Goal: Task Accomplishment & Management: Complete application form

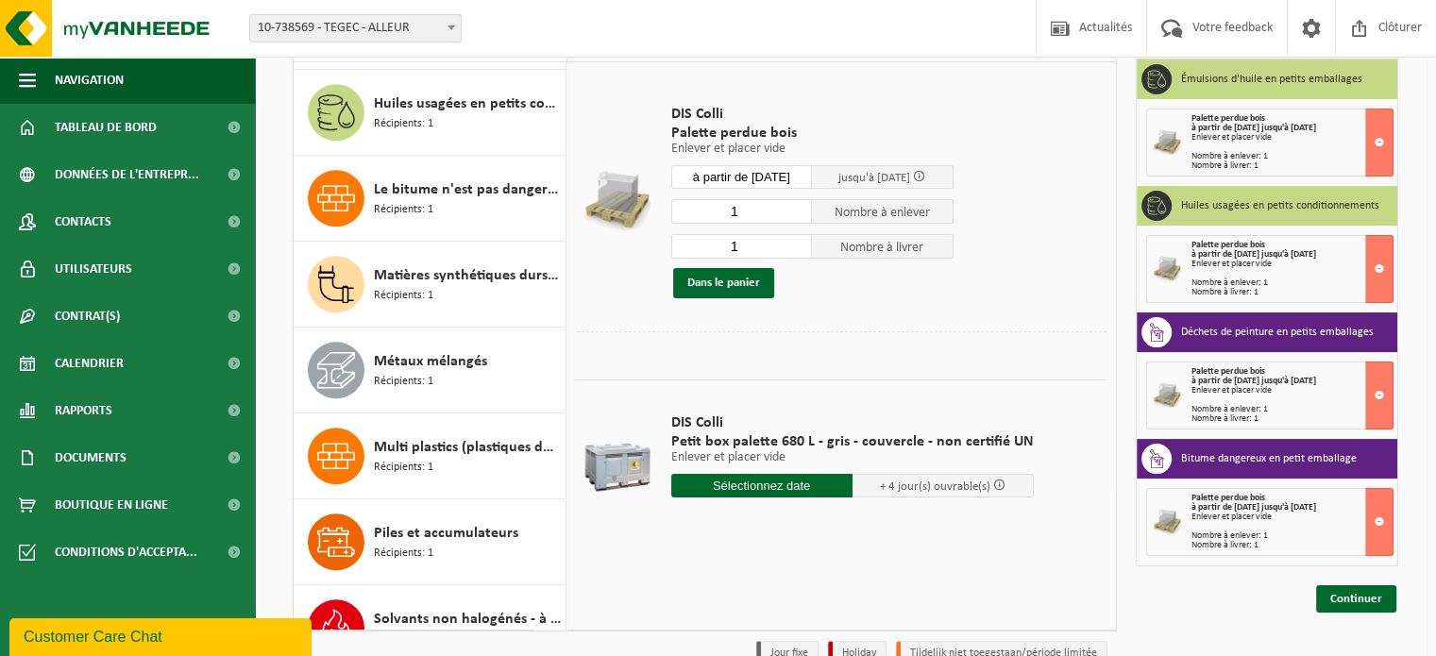
scroll to position [1747, 0]
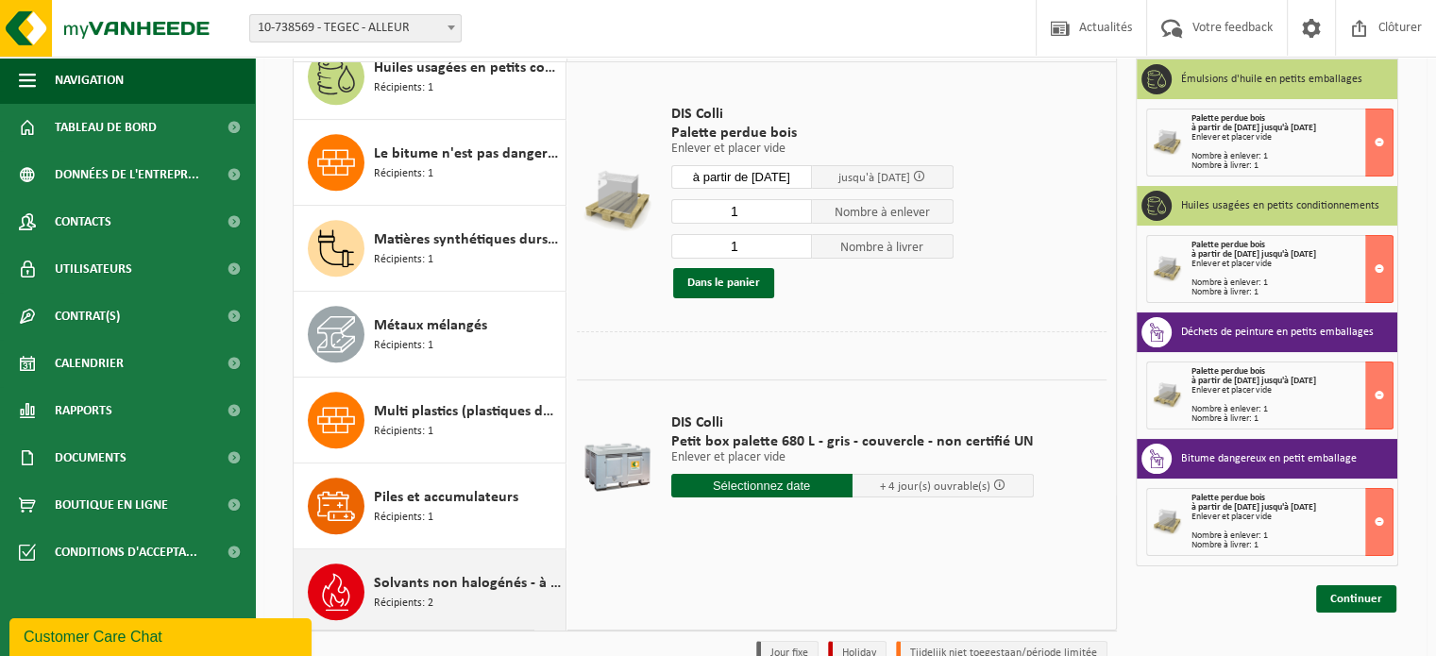
click at [432, 595] on span "Récipients: 2" at bounding box center [403, 604] width 59 height 18
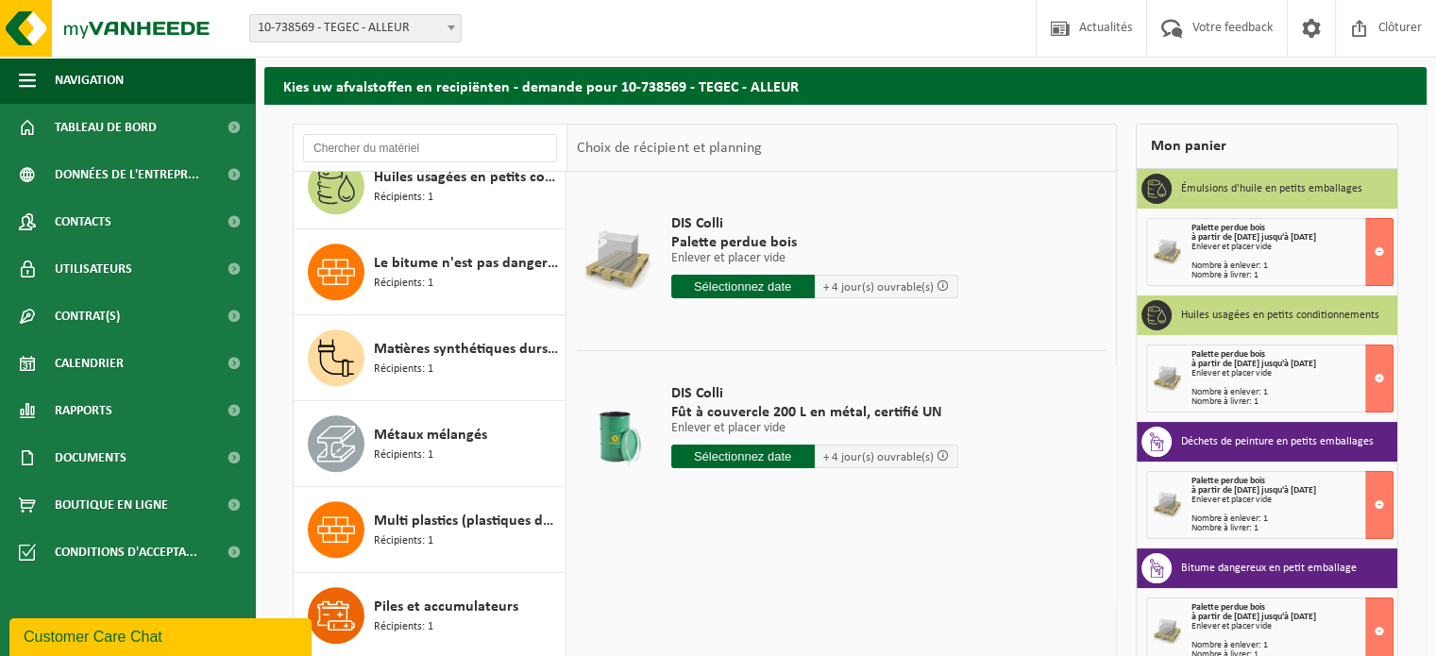
scroll to position [0, 0]
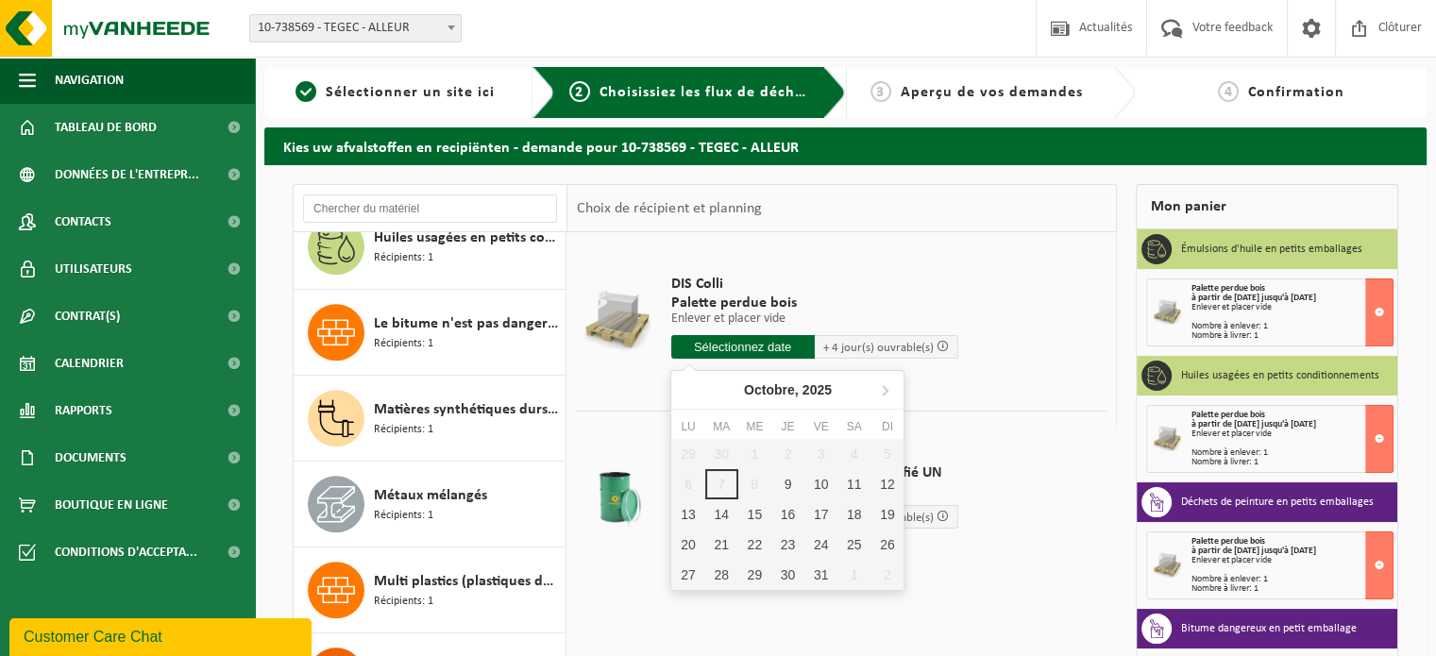
click at [757, 353] on input "text" at bounding box center [743, 347] width 144 height 24
click at [686, 513] on div "13" at bounding box center [687, 515] width 33 height 30
type input "à partir de 2025-10-13"
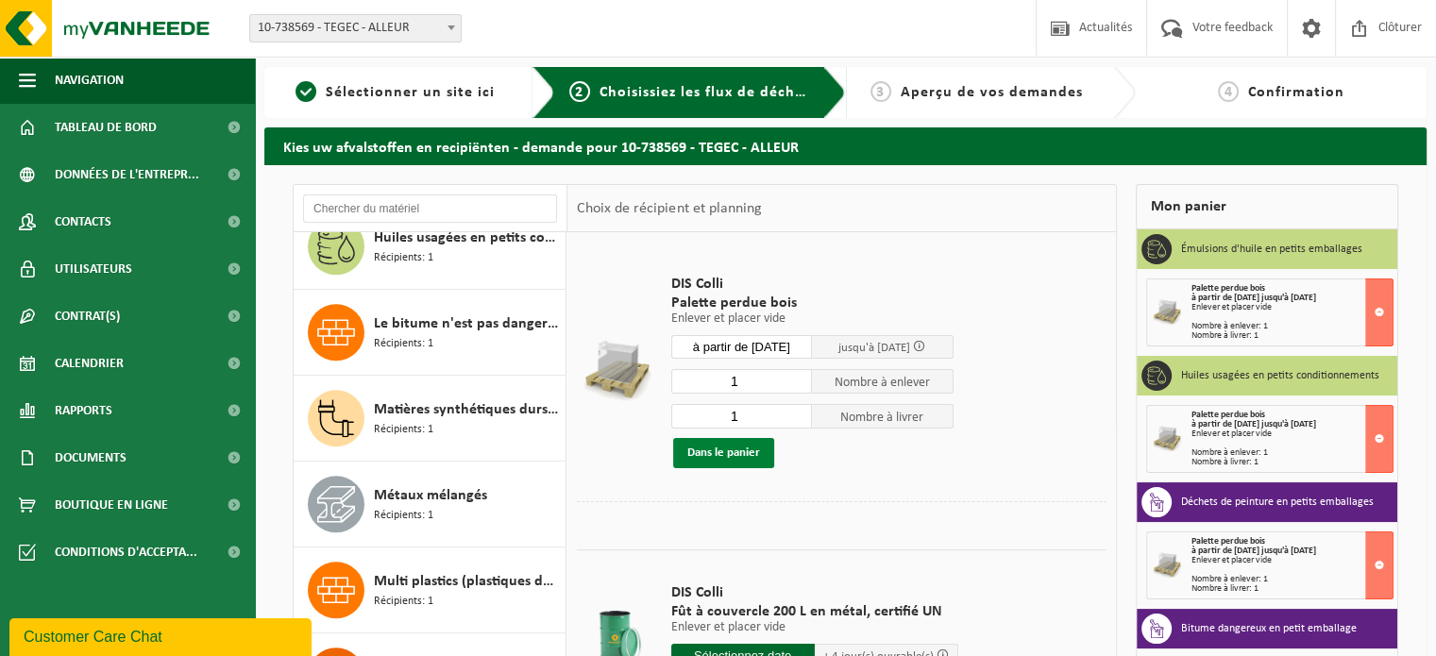
click at [736, 459] on button "Dans le panier" at bounding box center [723, 453] width 101 height 30
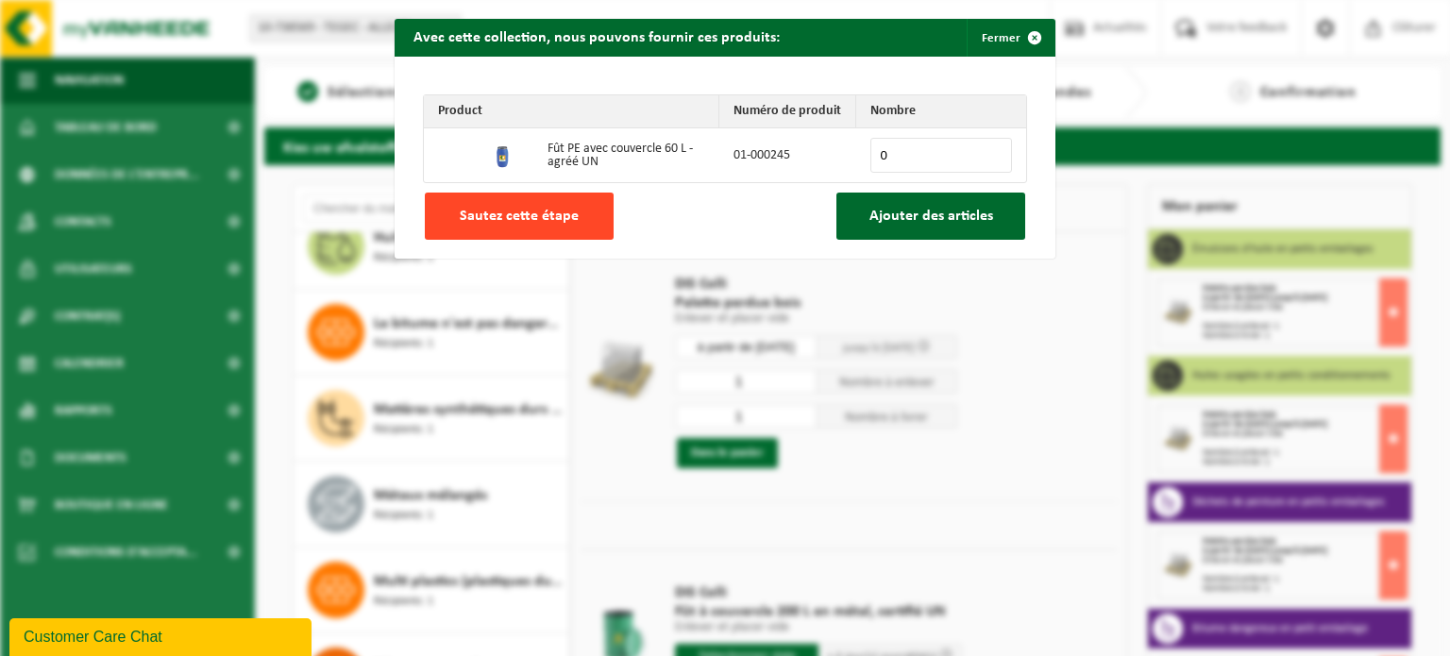
click at [561, 220] on span "Sautez cette étape" at bounding box center [519, 216] width 119 height 15
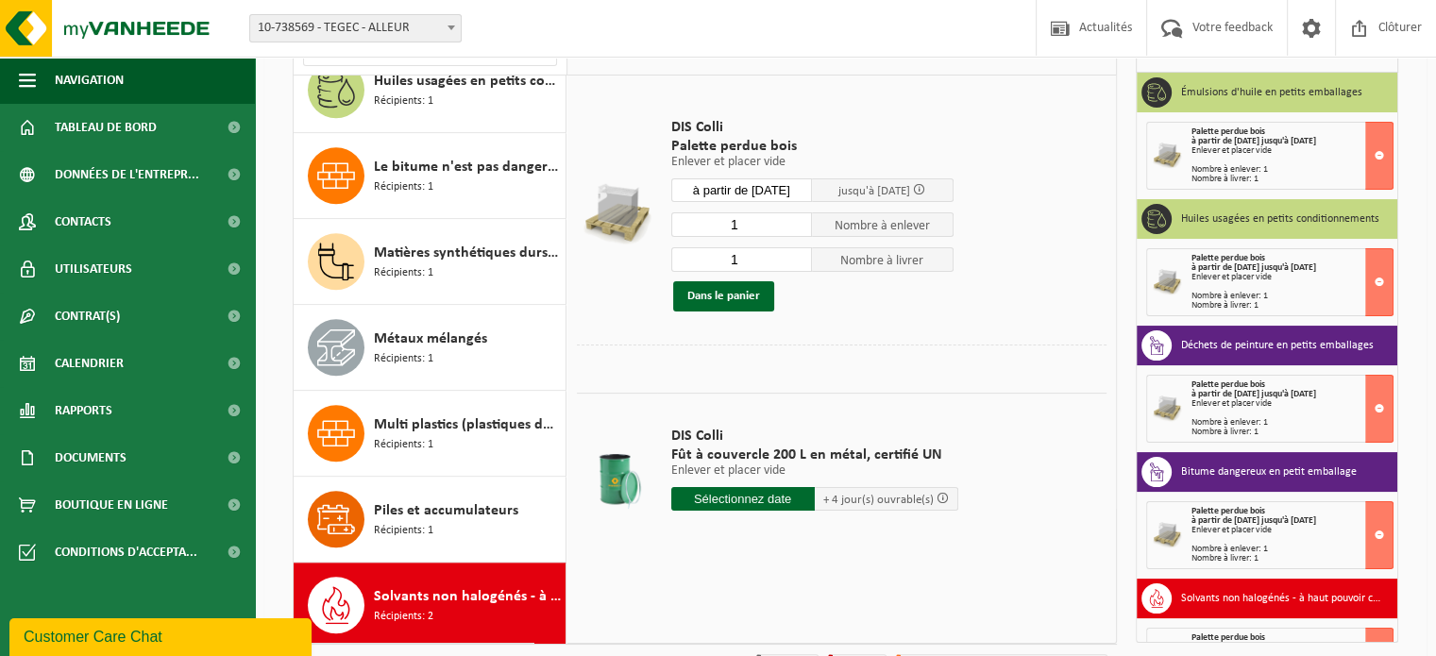
scroll to position [189, 0]
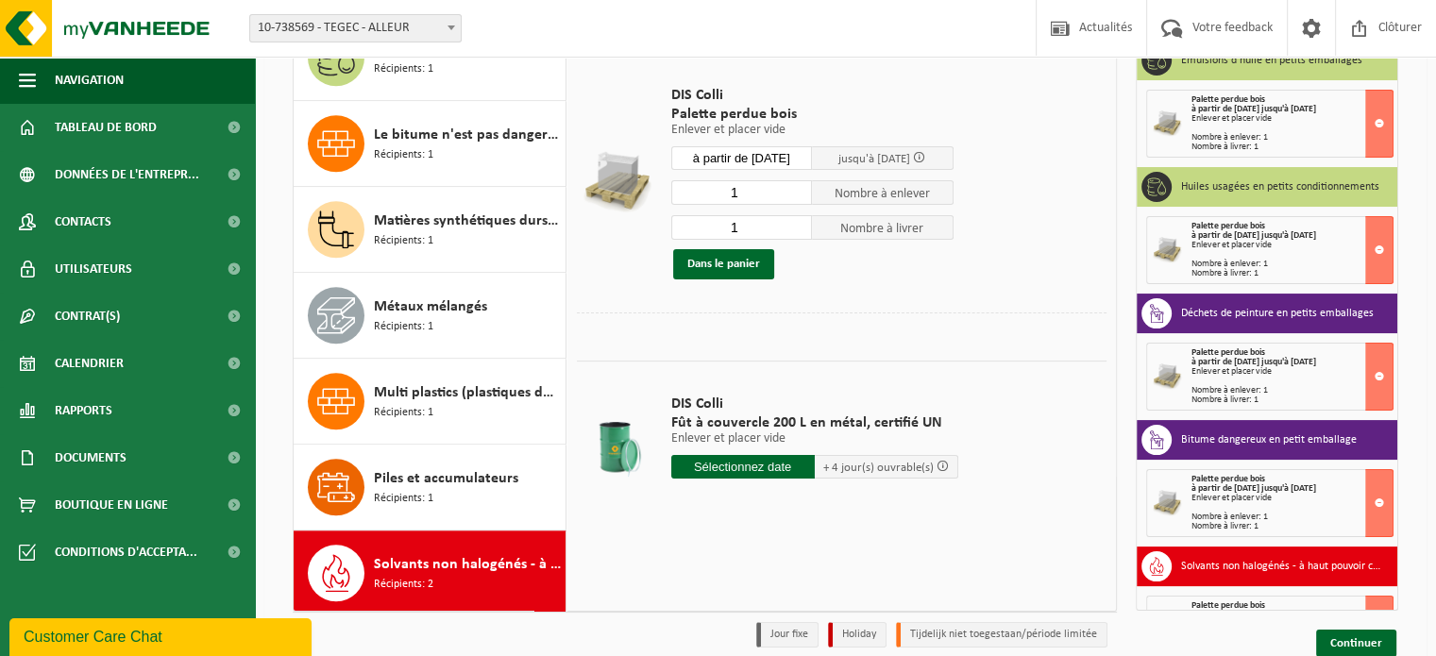
click at [1331, 570] on h3 "Solvants non halogénés - à haut pouvoir calorifique en petits emballages (<200L)" at bounding box center [1282, 566] width 202 height 30
click at [1367, 600] on button at bounding box center [1379, 630] width 28 height 68
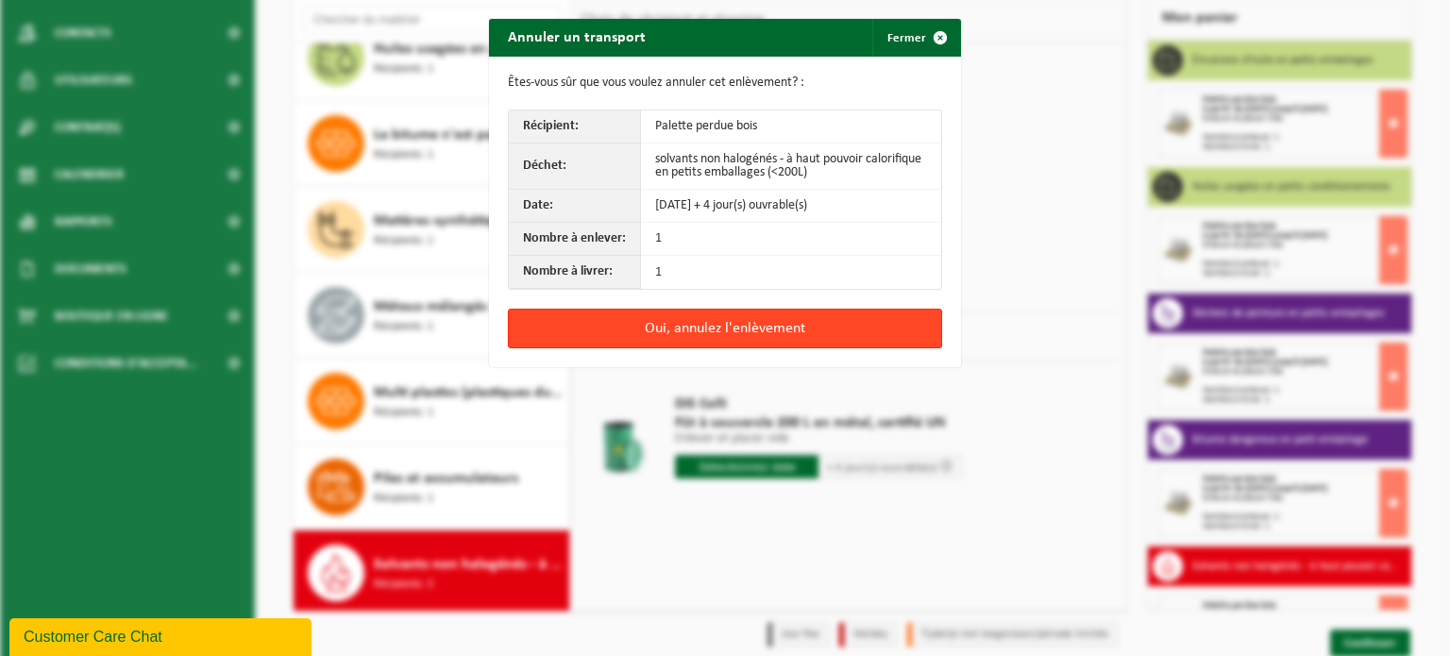
click at [682, 322] on button "Oui, annulez l'enlèvement" at bounding box center [725, 329] width 434 height 40
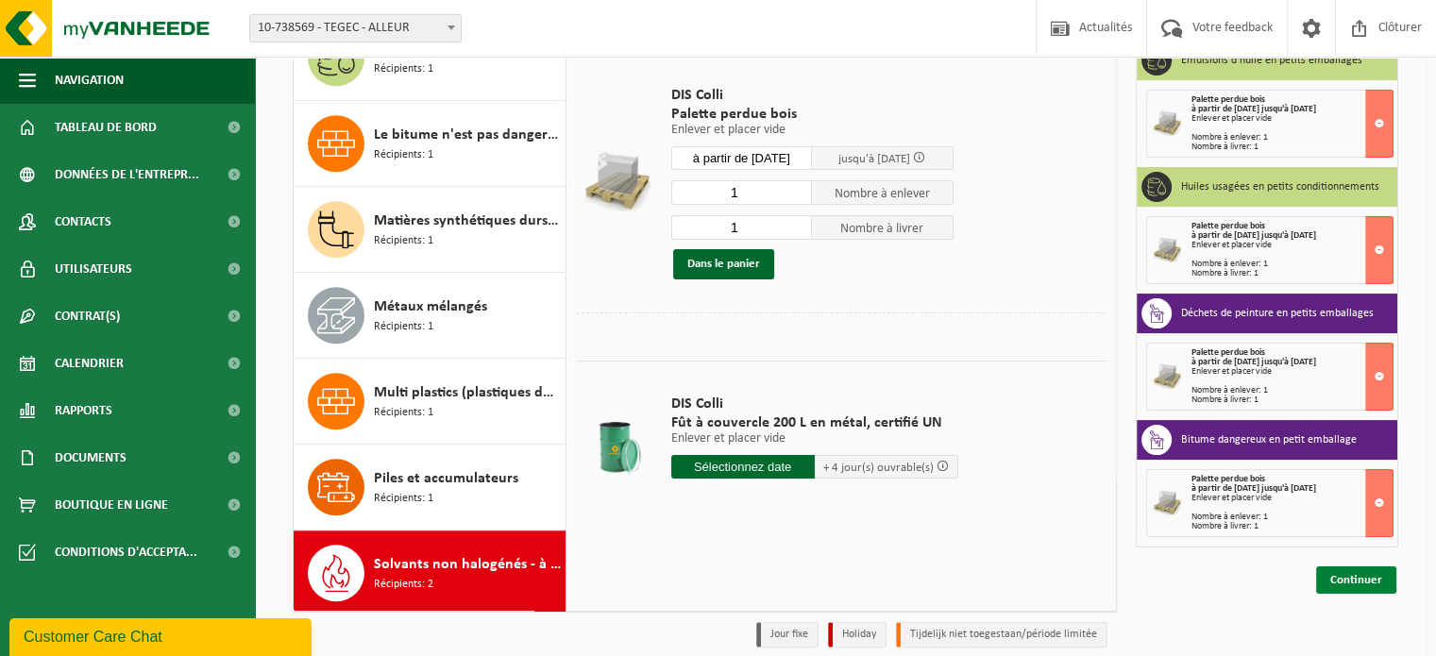
click at [1360, 579] on link "Continuer" at bounding box center [1356, 580] width 80 height 27
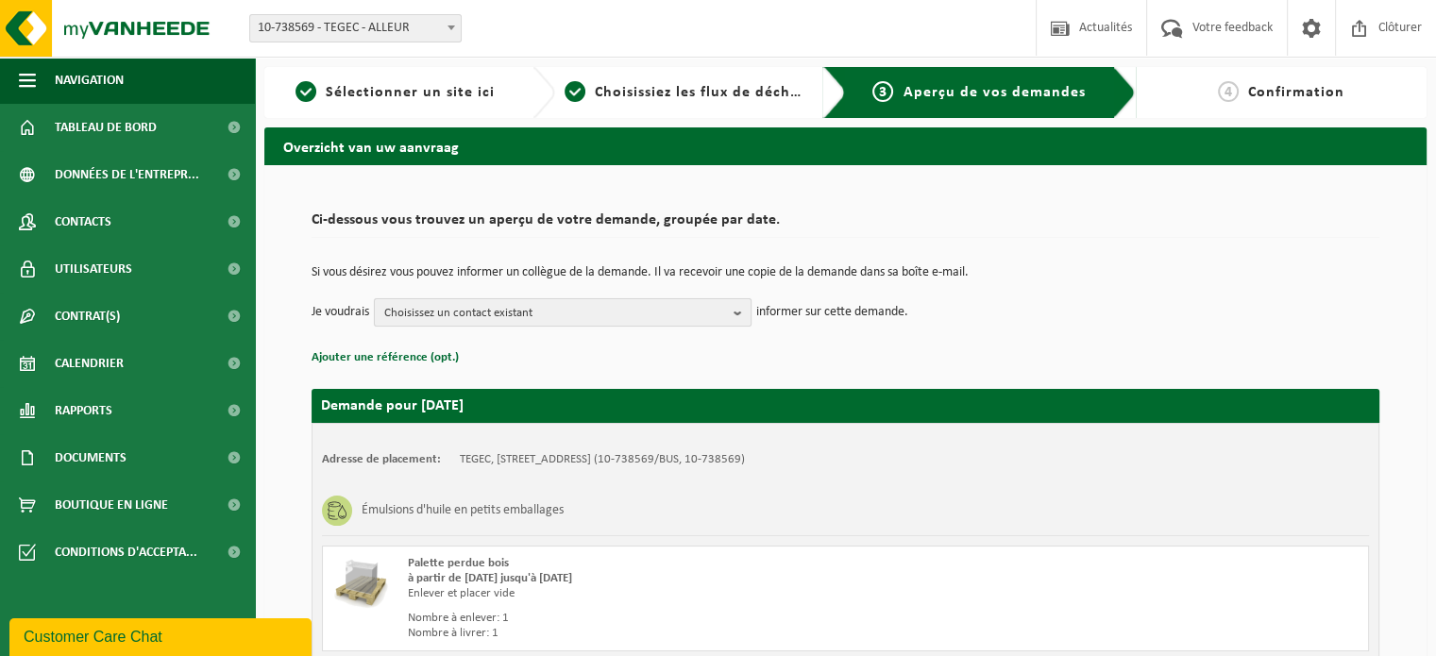
click at [751, 310] on b "button" at bounding box center [742, 312] width 17 height 26
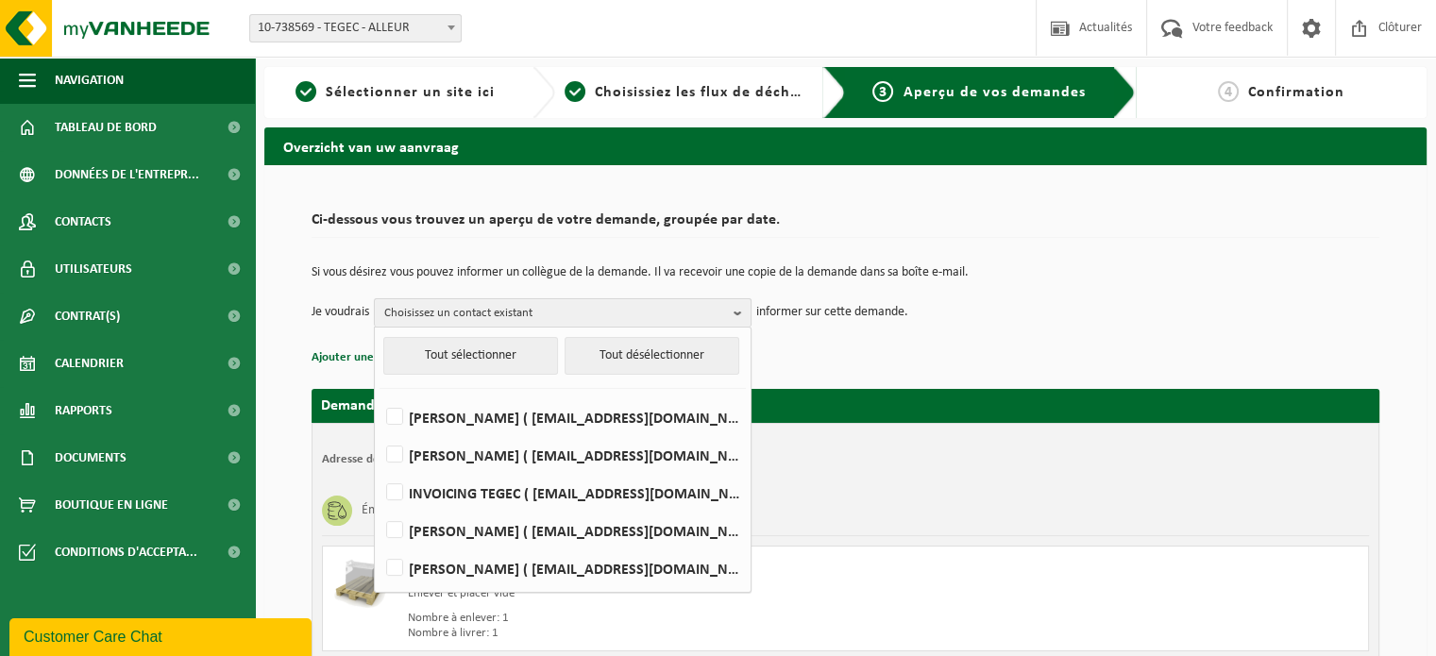
click at [682, 311] on span "Choisissez un contact existant" at bounding box center [555, 313] width 342 height 28
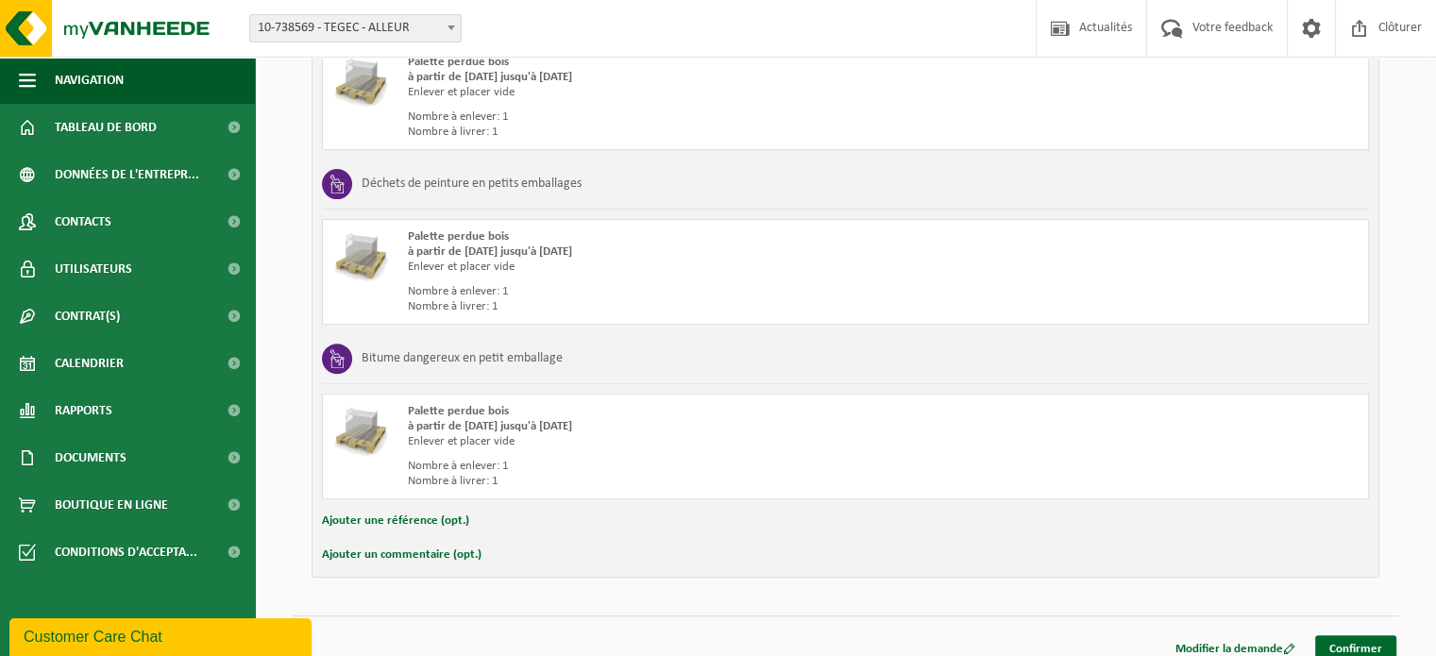
scroll to position [689, 0]
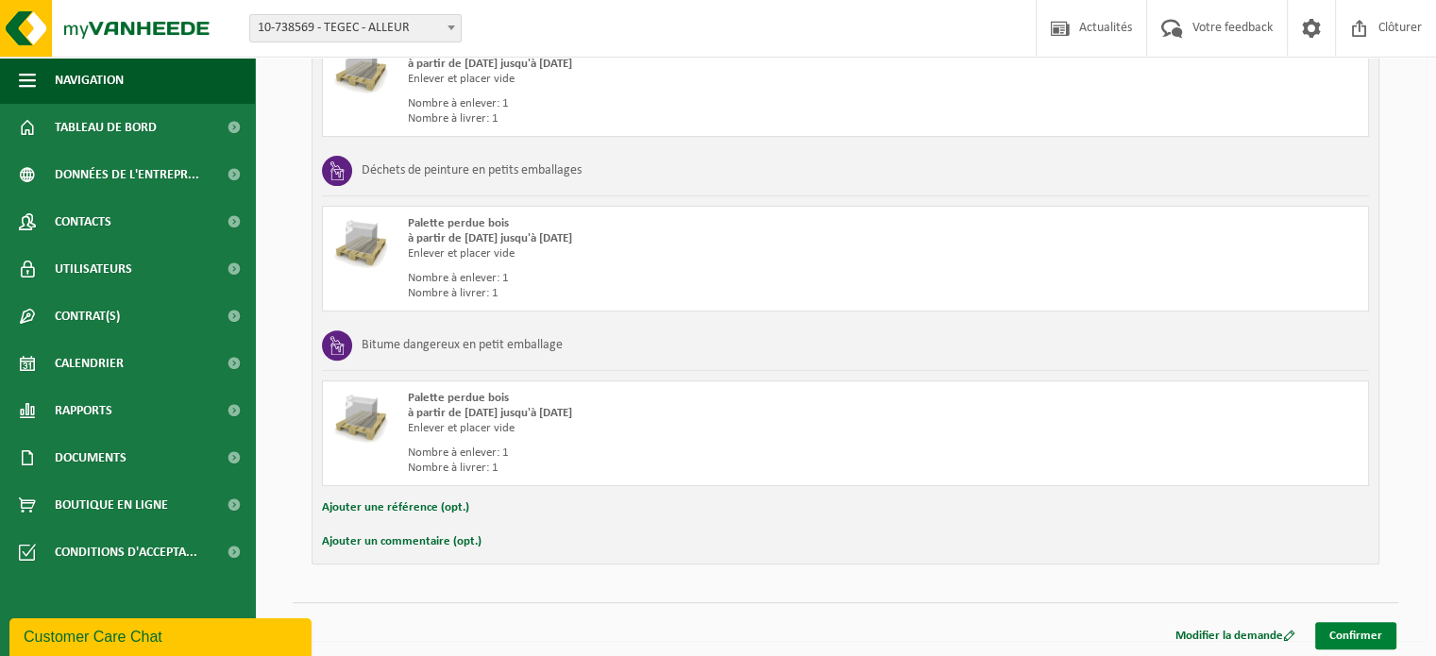
click at [1340, 636] on link "Confirmer" at bounding box center [1355, 635] width 81 height 27
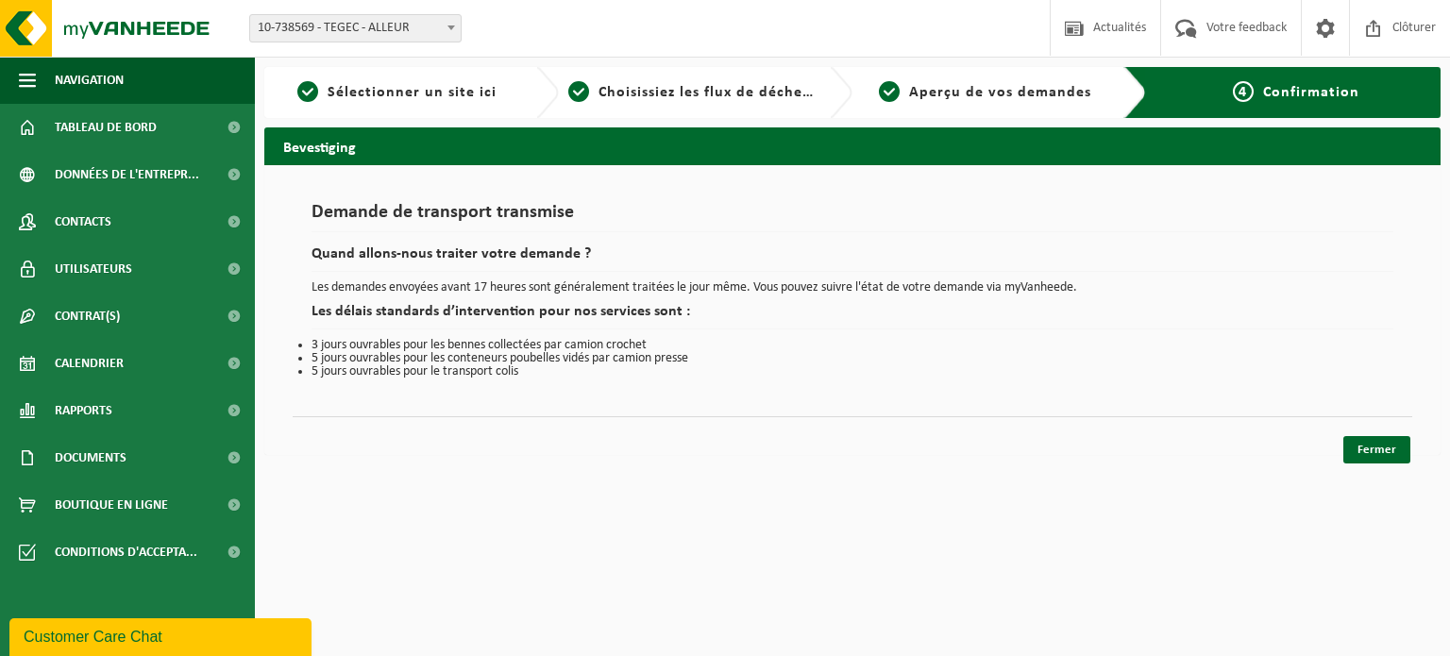
click at [612, 249] on h2 "Quand allons-nous traiter votre demande ?" at bounding box center [853, 258] width 1082 height 25
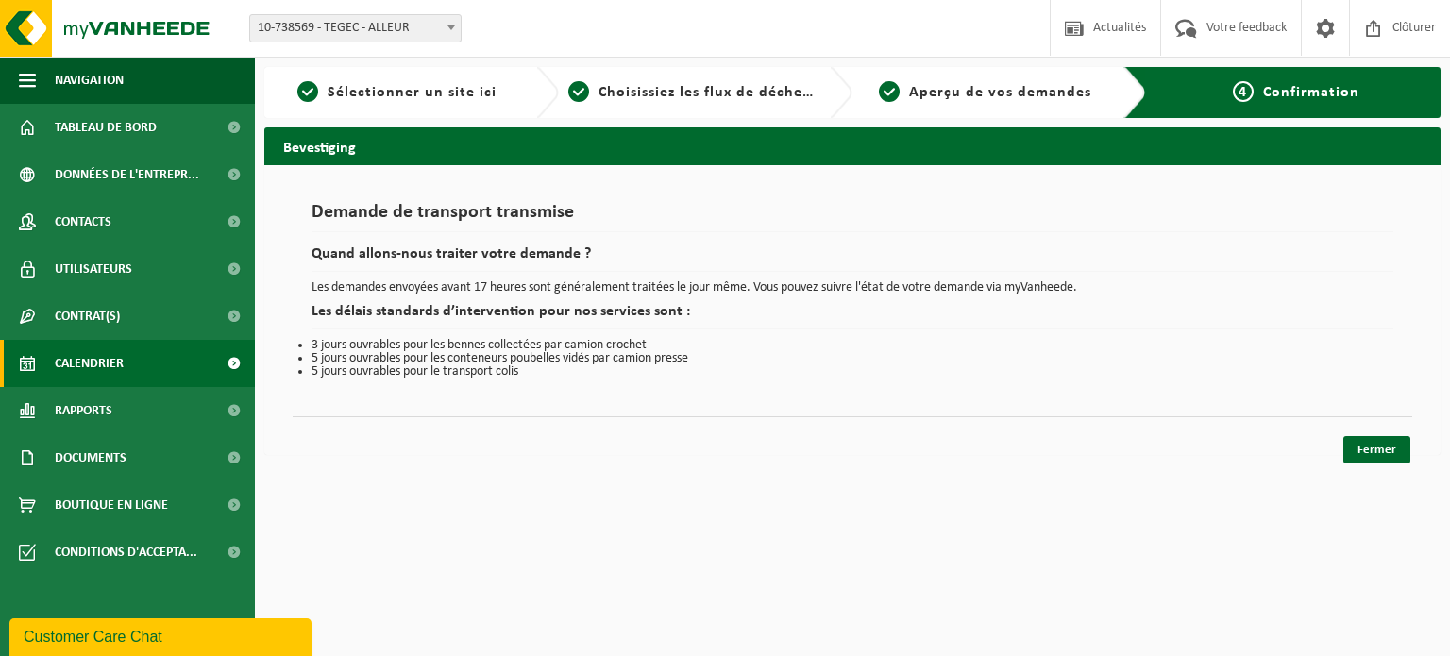
click at [98, 367] on span "Calendrier" at bounding box center [89, 363] width 69 height 47
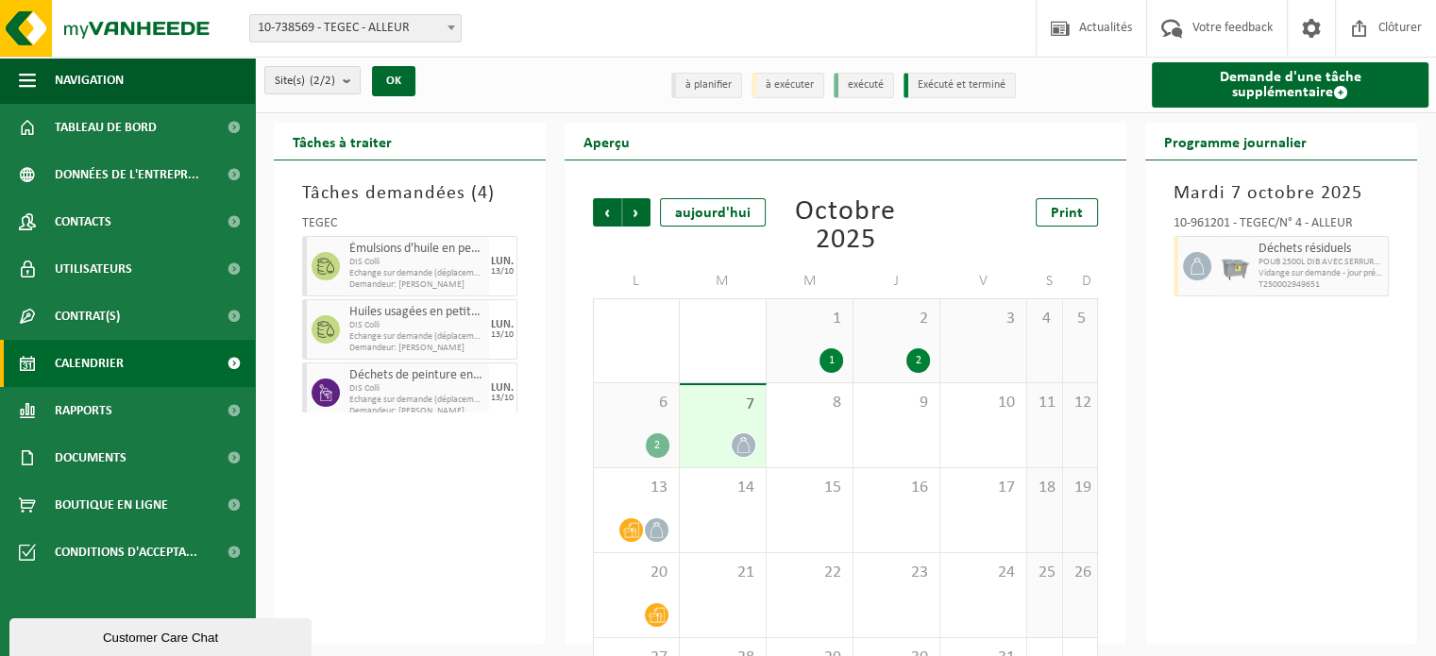
click at [752, 456] on div at bounding box center [743, 444] width 25 height 25
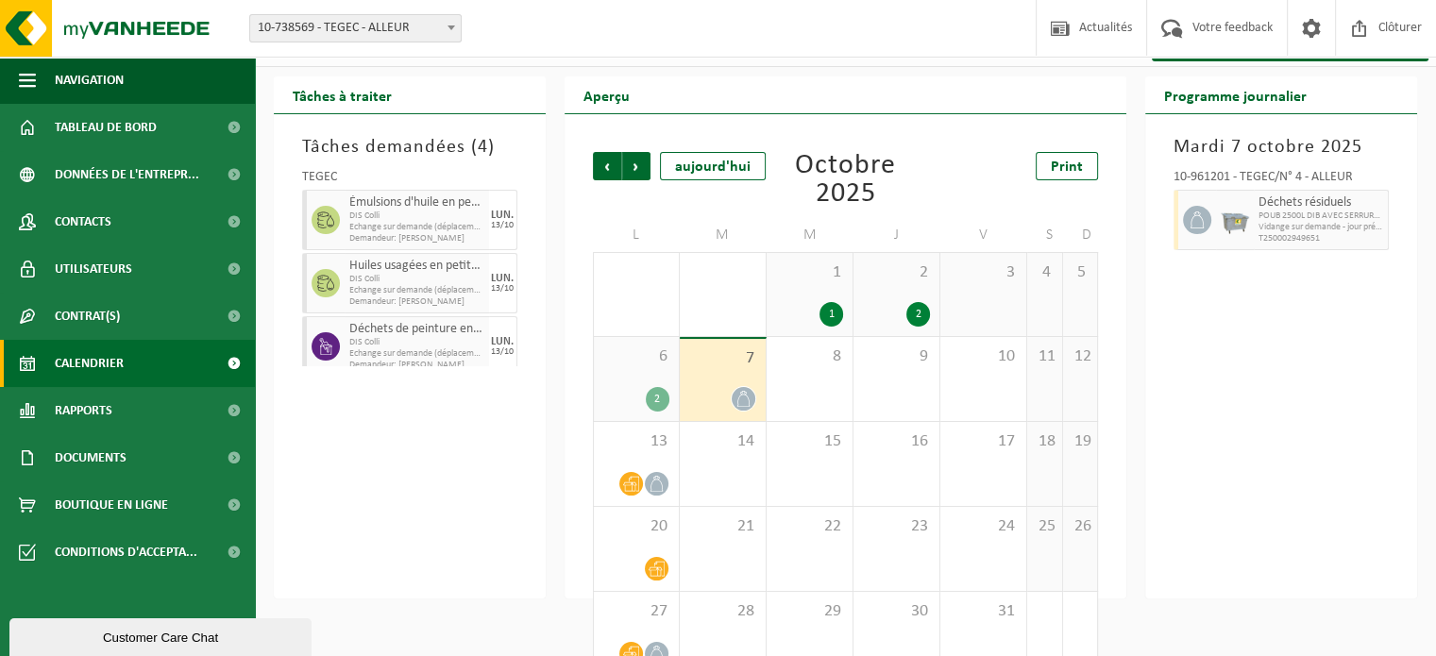
scroll to position [87, 0]
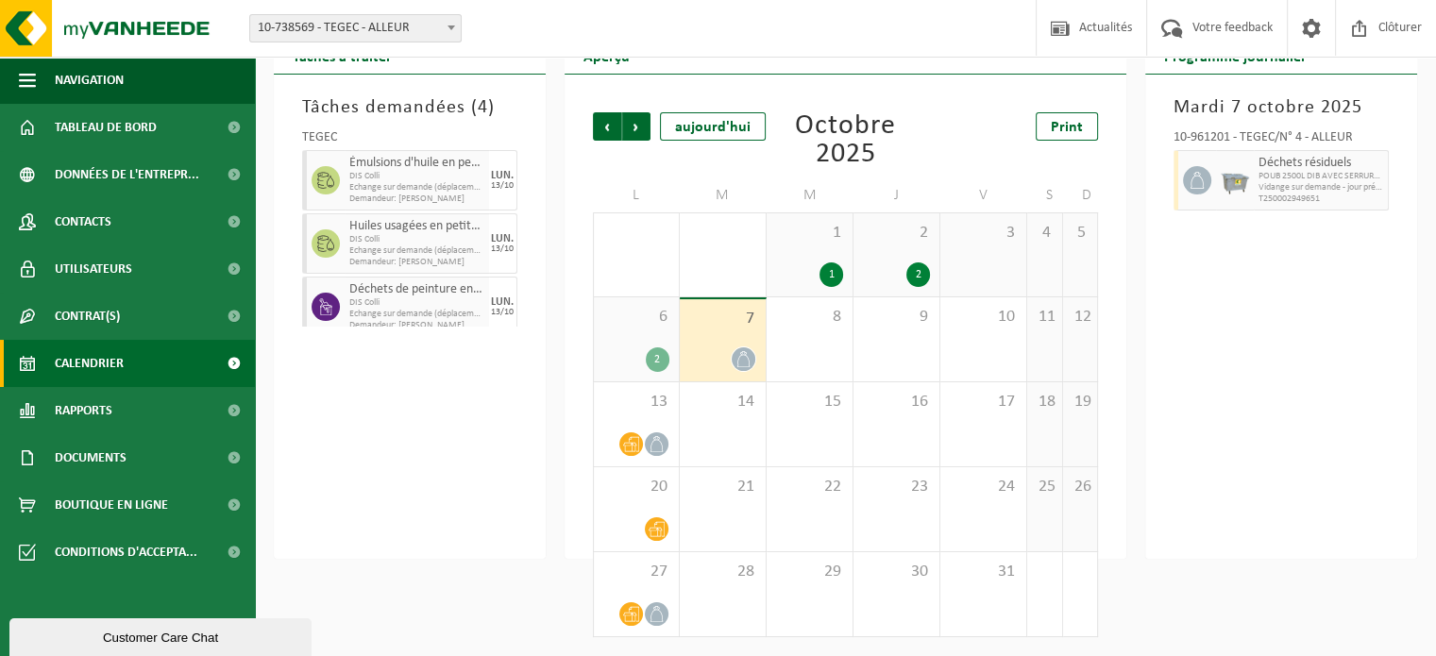
click at [729, 363] on div at bounding box center [722, 359] width 67 height 25
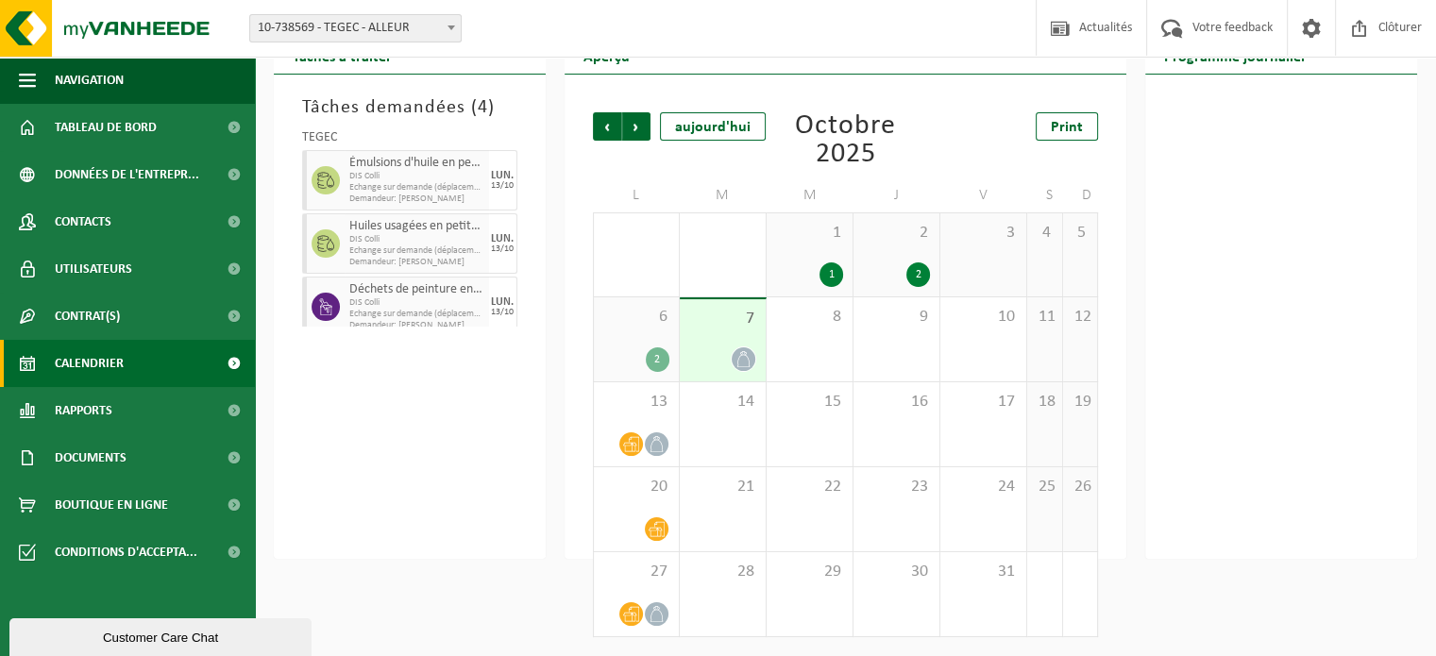
click at [743, 362] on icon at bounding box center [744, 359] width 16 height 16
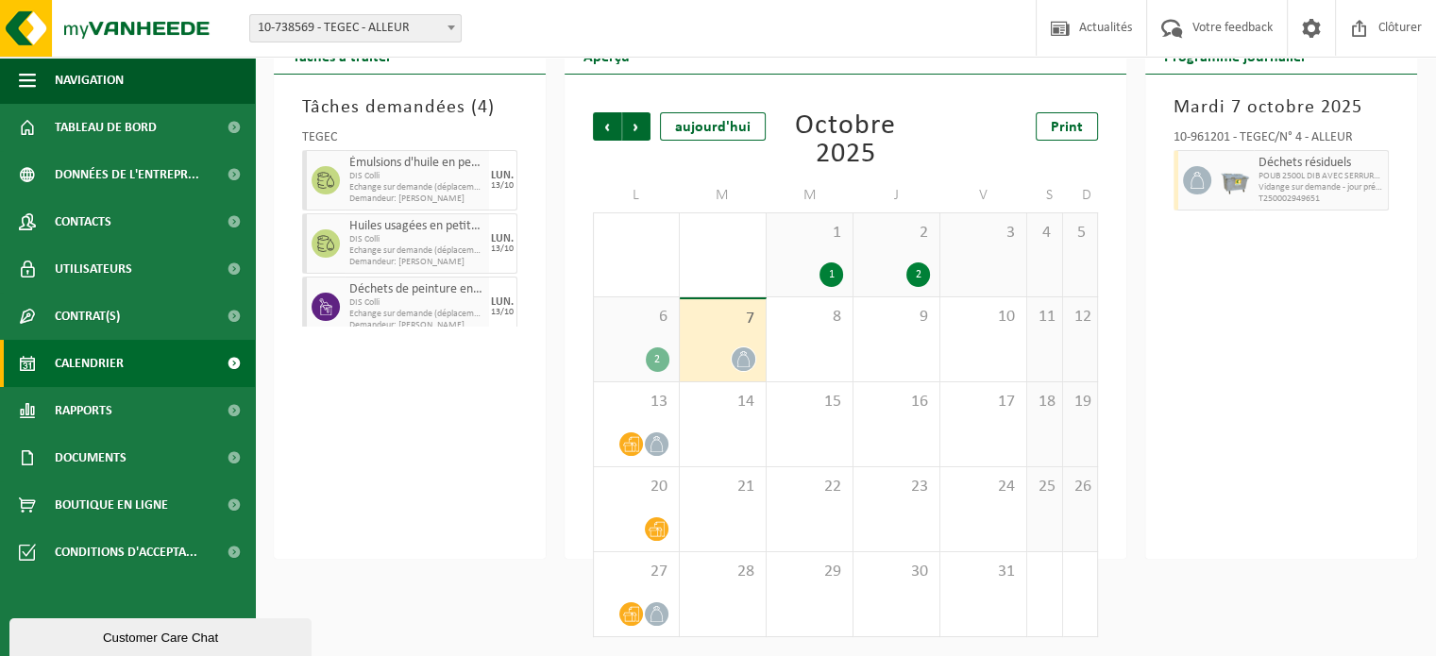
click at [653, 366] on div "2" at bounding box center [658, 360] width 24 height 25
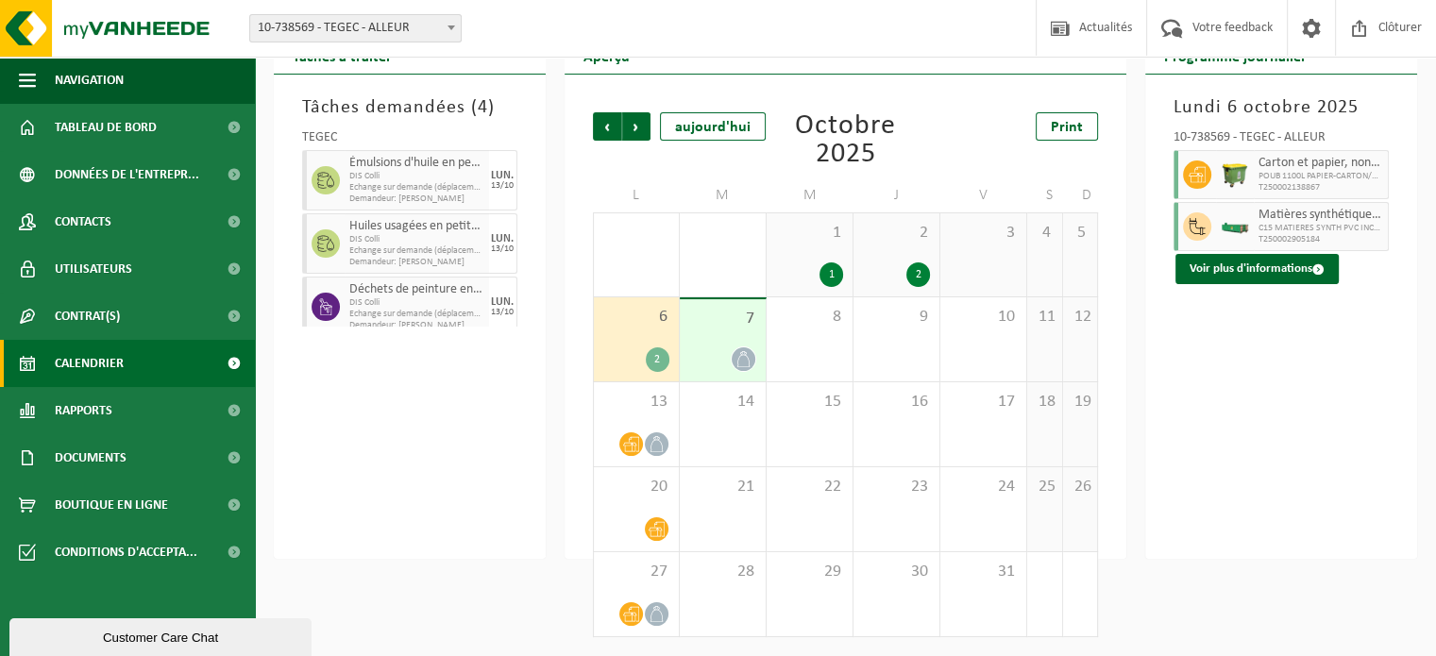
click at [741, 358] on icon at bounding box center [744, 359] width 16 height 16
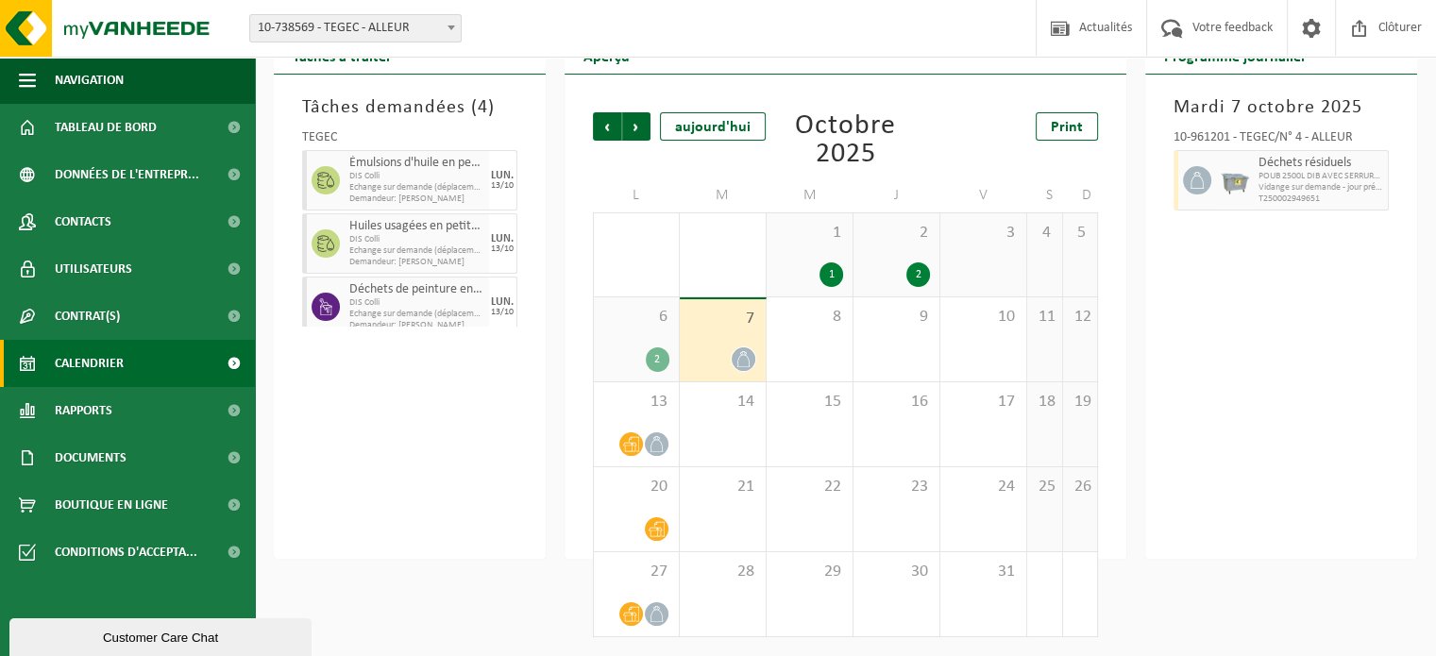
click at [744, 365] on icon at bounding box center [744, 359] width 16 height 16
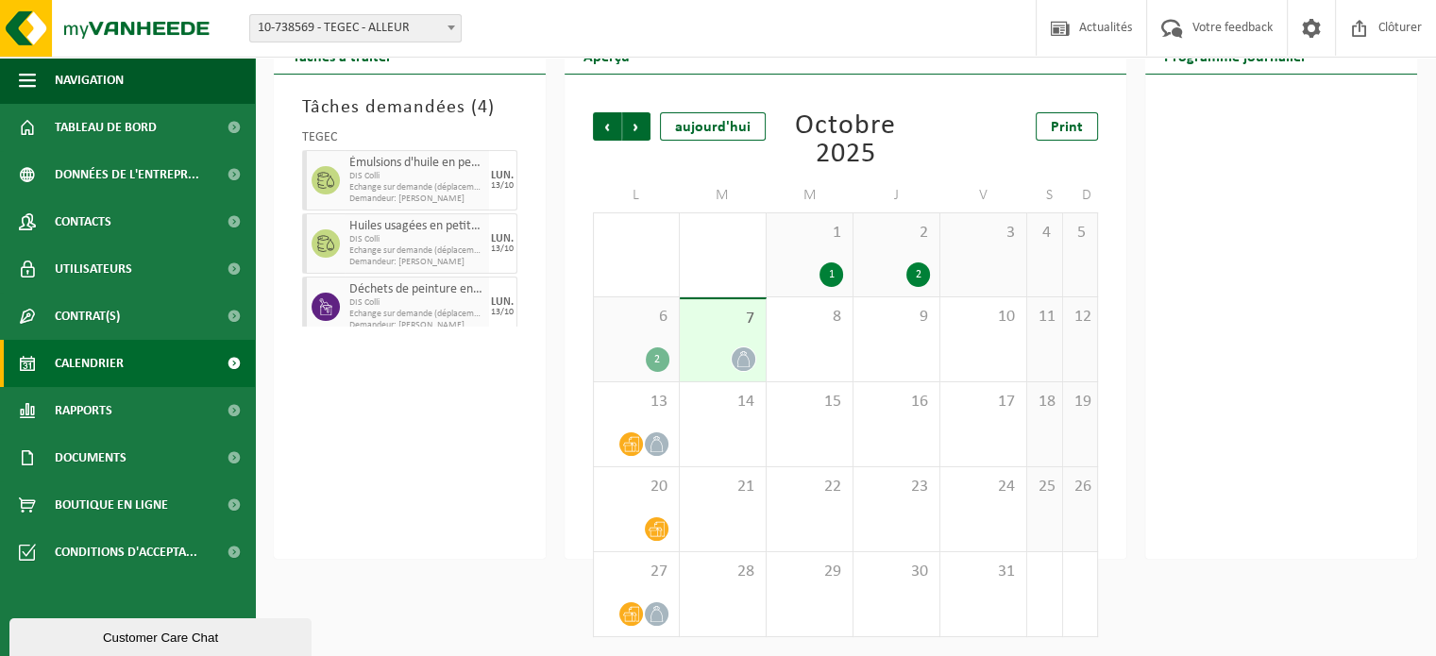
click at [744, 365] on icon at bounding box center [744, 359] width 16 height 16
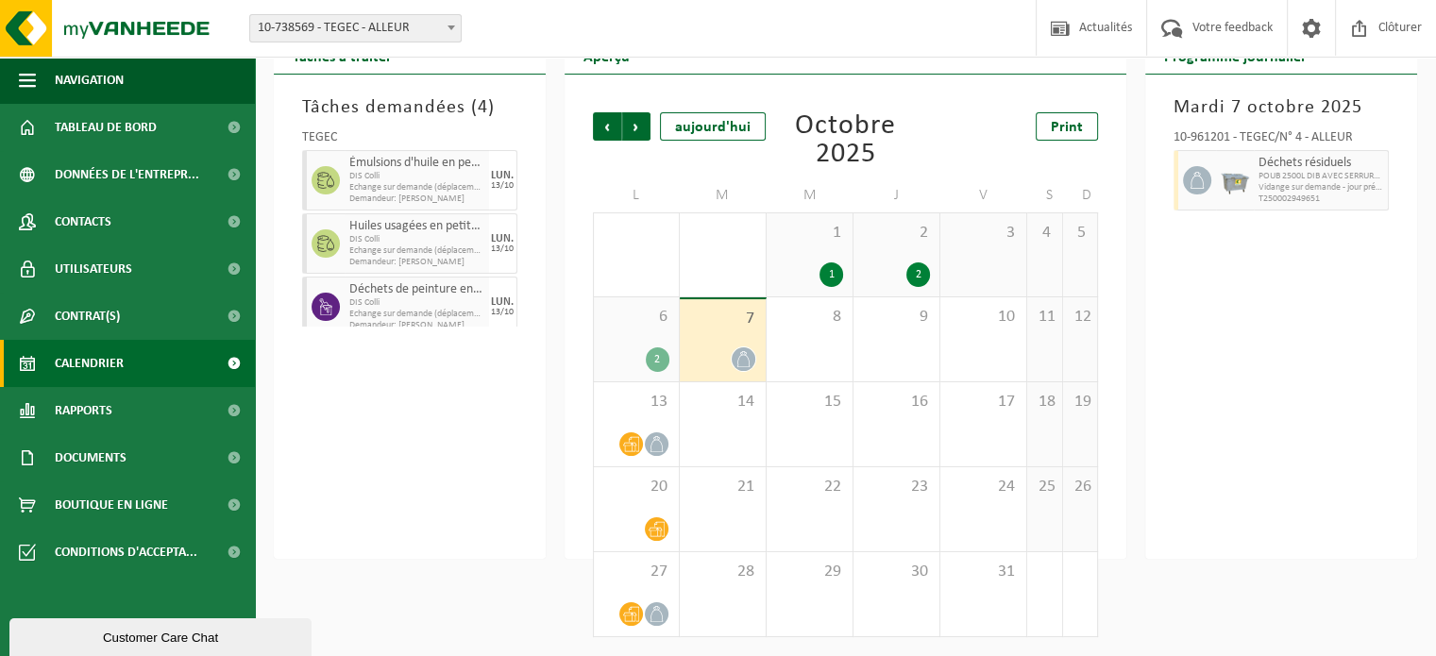
click at [744, 365] on icon at bounding box center [744, 359] width 16 height 16
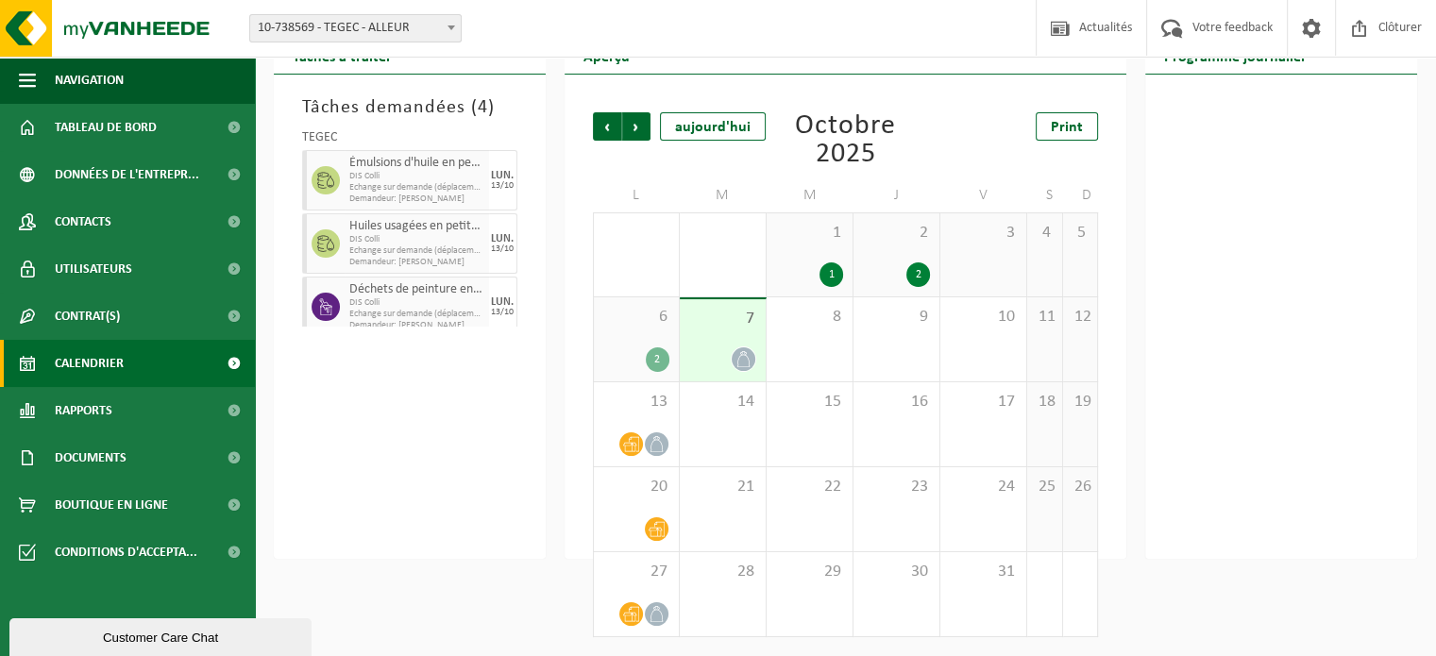
click at [744, 365] on icon at bounding box center [744, 359] width 16 height 16
